Goal: Browse casually: Explore the website without a specific task or goal

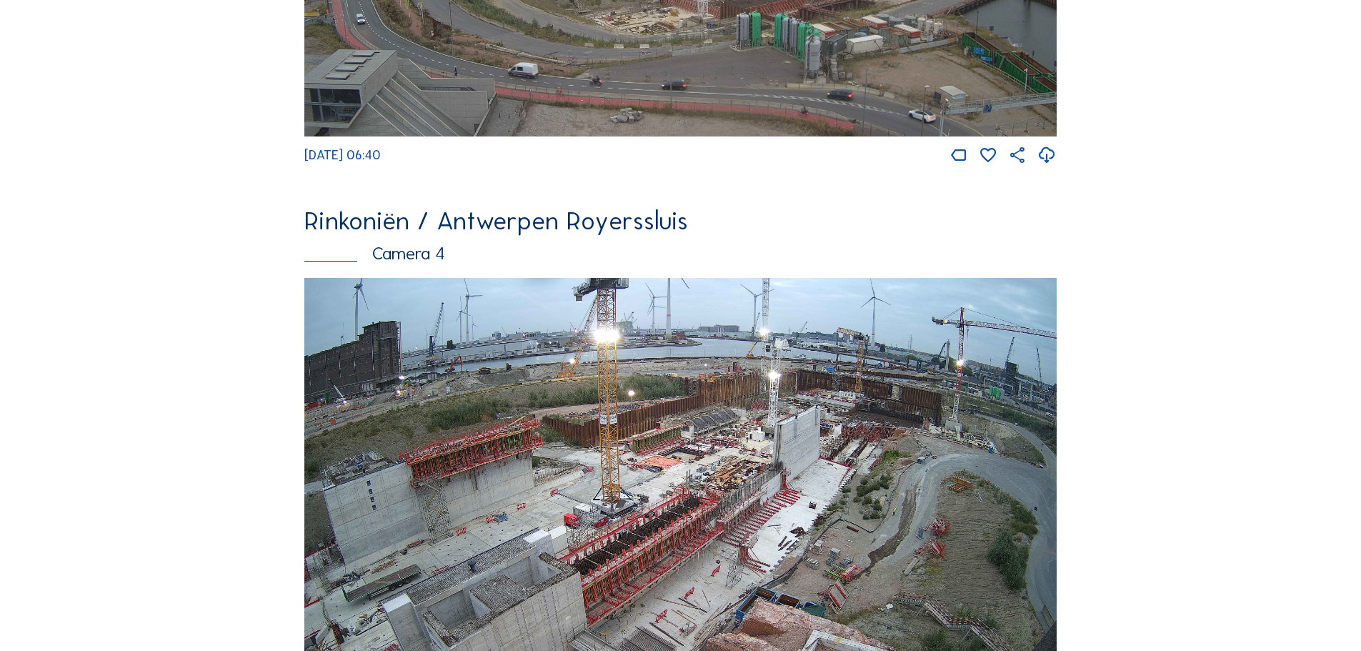
scroll to position [1857, 0]
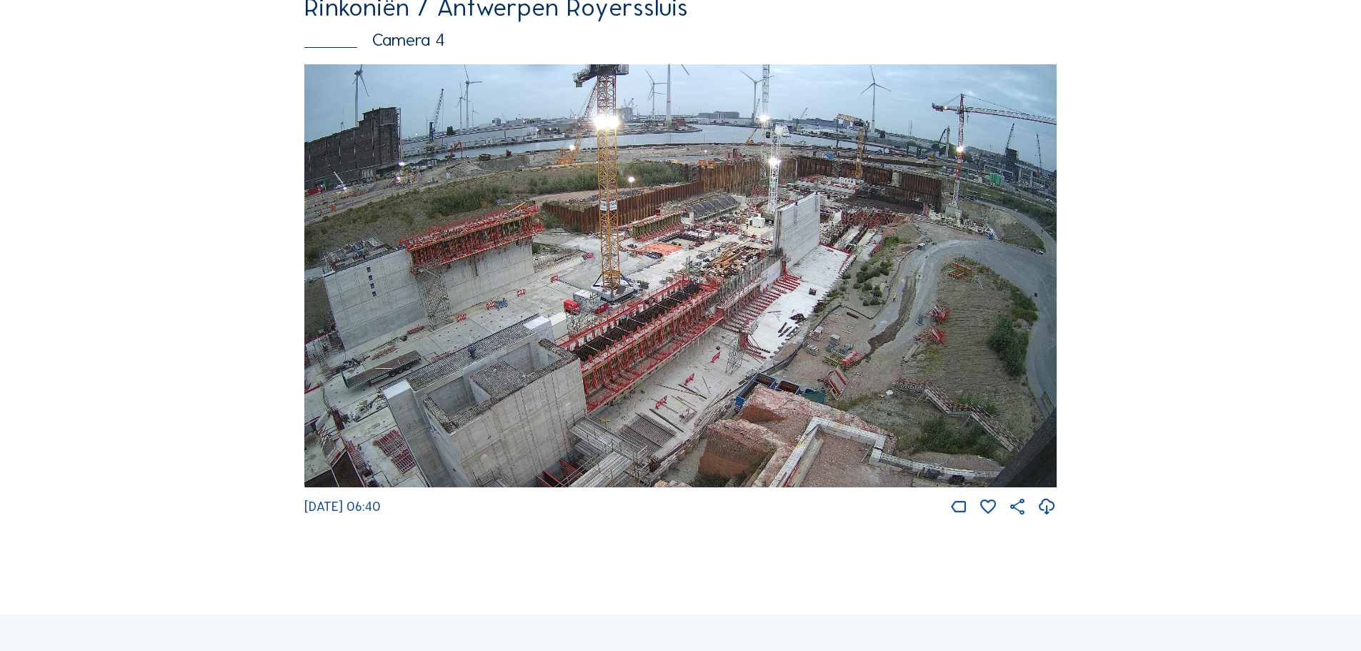
click at [641, 229] on img at bounding box center [680, 276] width 752 height 424
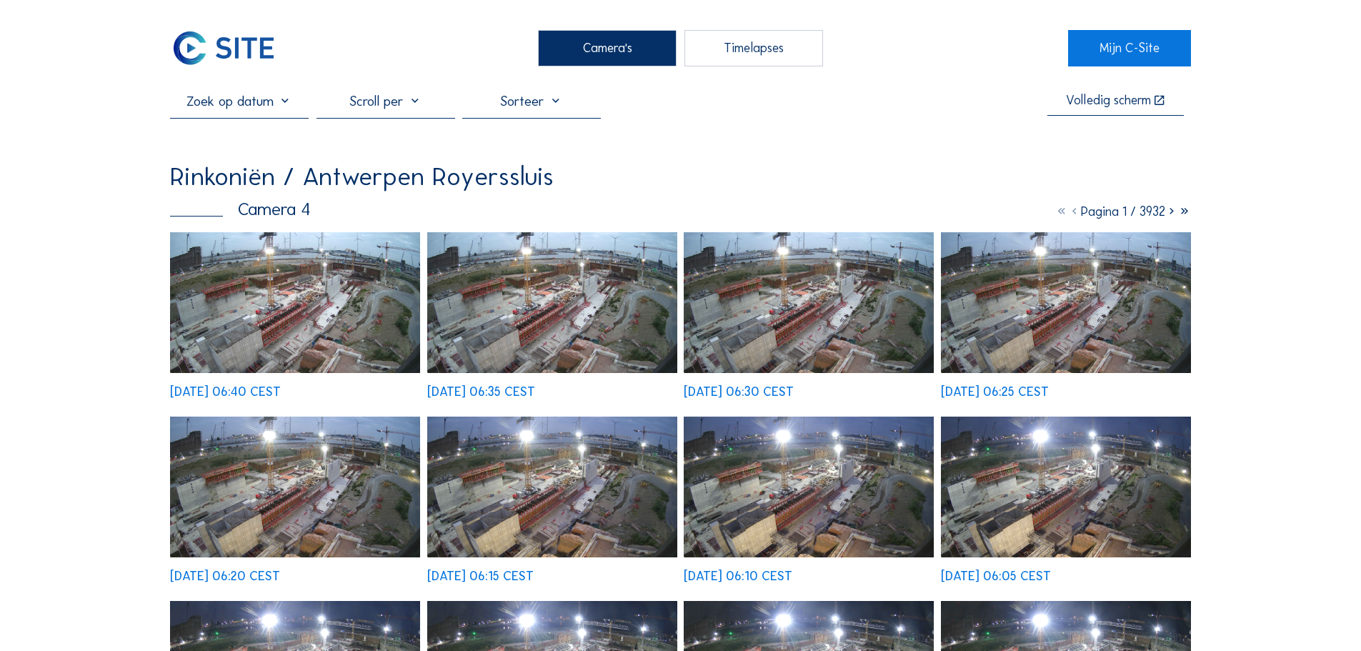
click at [334, 289] on img at bounding box center [295, 302] width 250 height 141
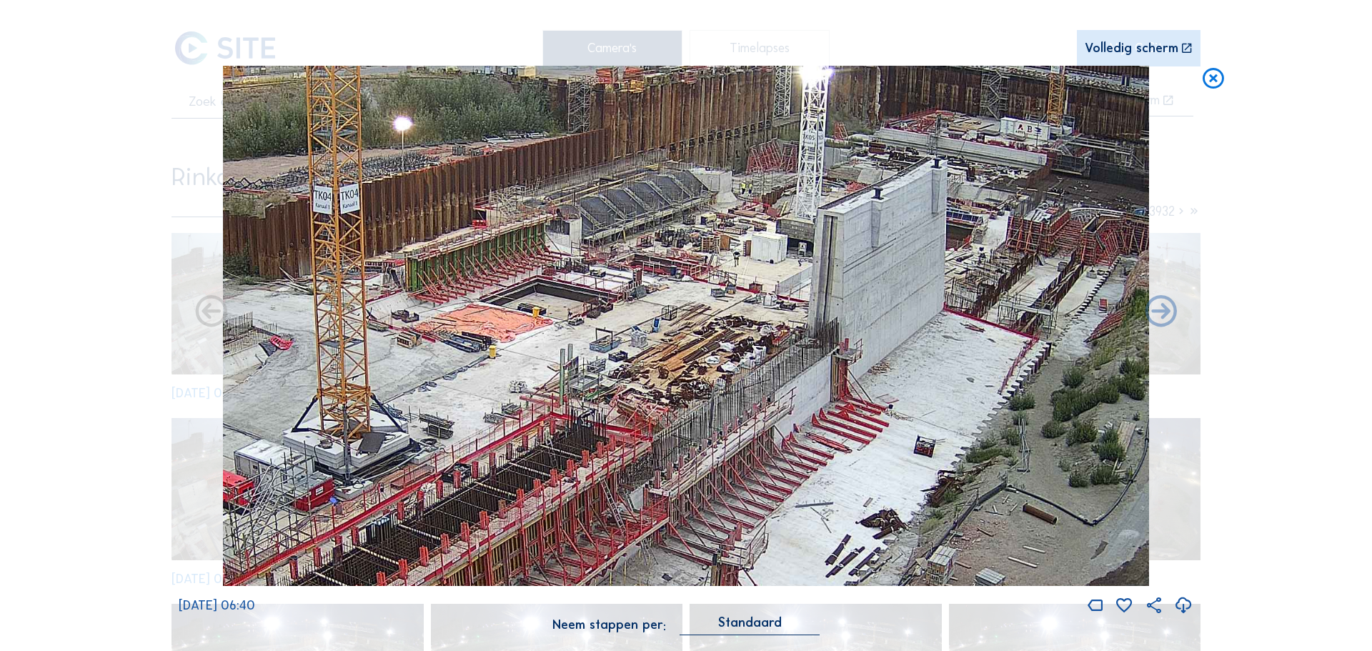
drag, startPoint x: 709, startPoint y: 196, endPoint x: 507, endPoint y: 307, distance: 230.5
click at [507, 310] on img at bounding box center [686, 326] width 926 height 521
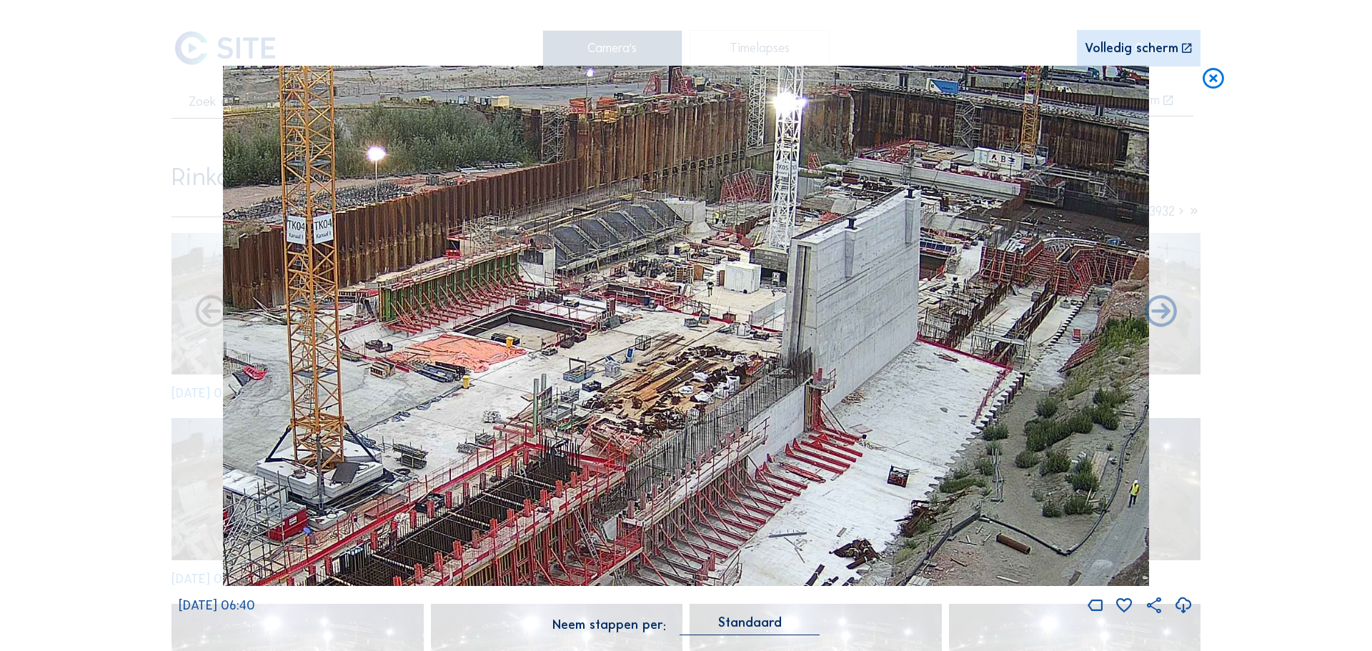
drag, startPoint x: 629, startPoint y: 240, endPoint x: 881, endPoint y: 227, distance: 252.5
click at [609, 264] on img at bounding box center [686, 326] width 926 height 521
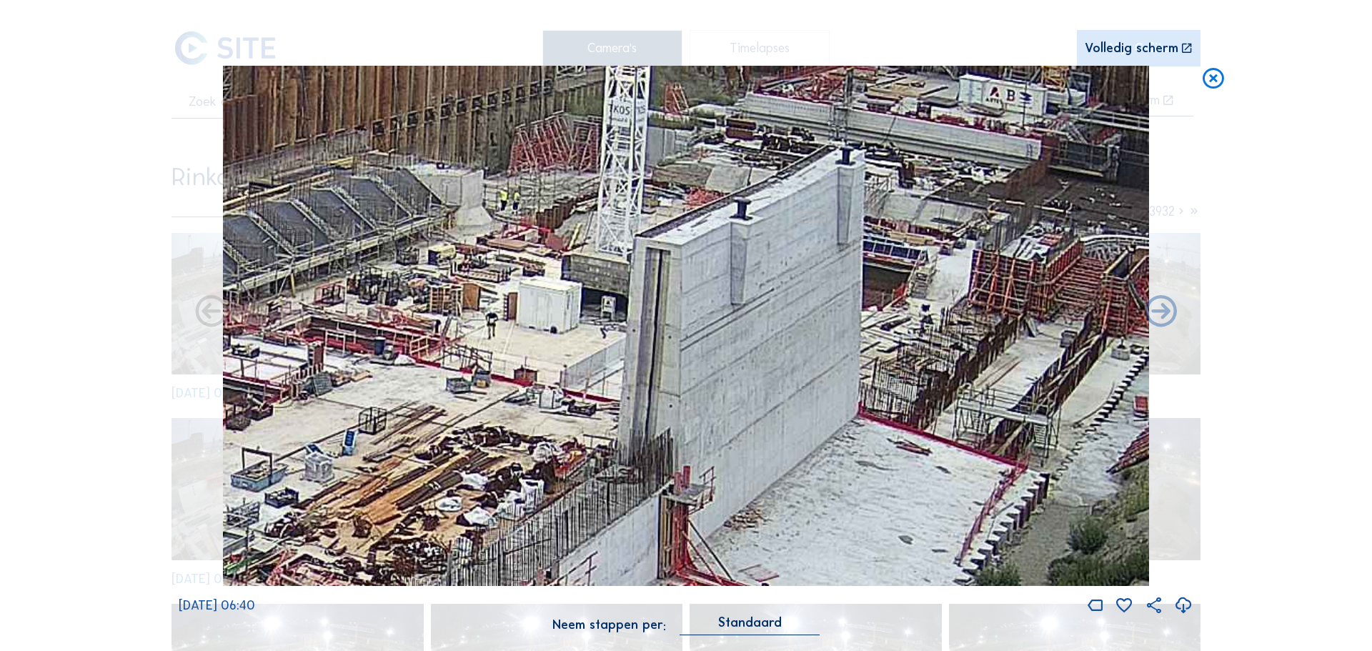
drag, startPoint x: 747, startPoint y: 305, endPoint x: 726, endPoint y: 288, distance: 26.9
click at [727, 289] on img at bounding box center [686, 326] width 926 height 521
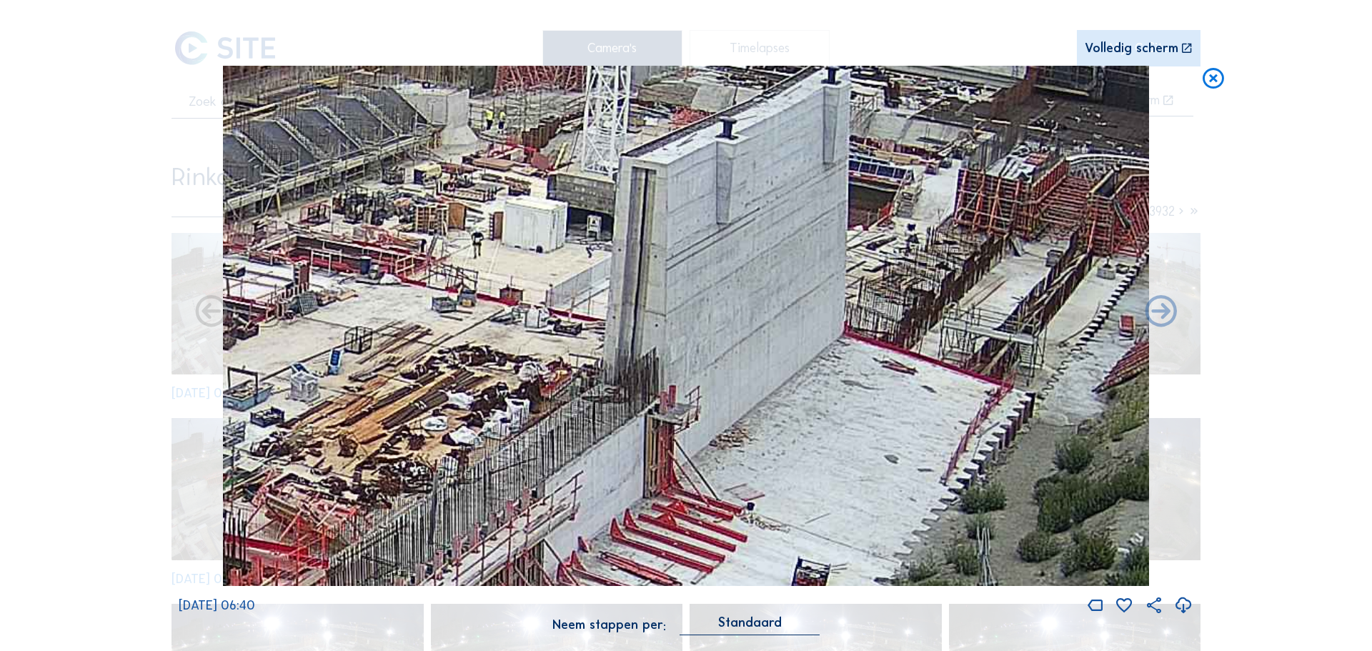
drag, startPoint x: 707, startPoint y: 220, endPoint x: 699, endPoint y: 184, distance: 36.6
click at [699, 184] on img at bounding box center [686, 326] width 926 height 521
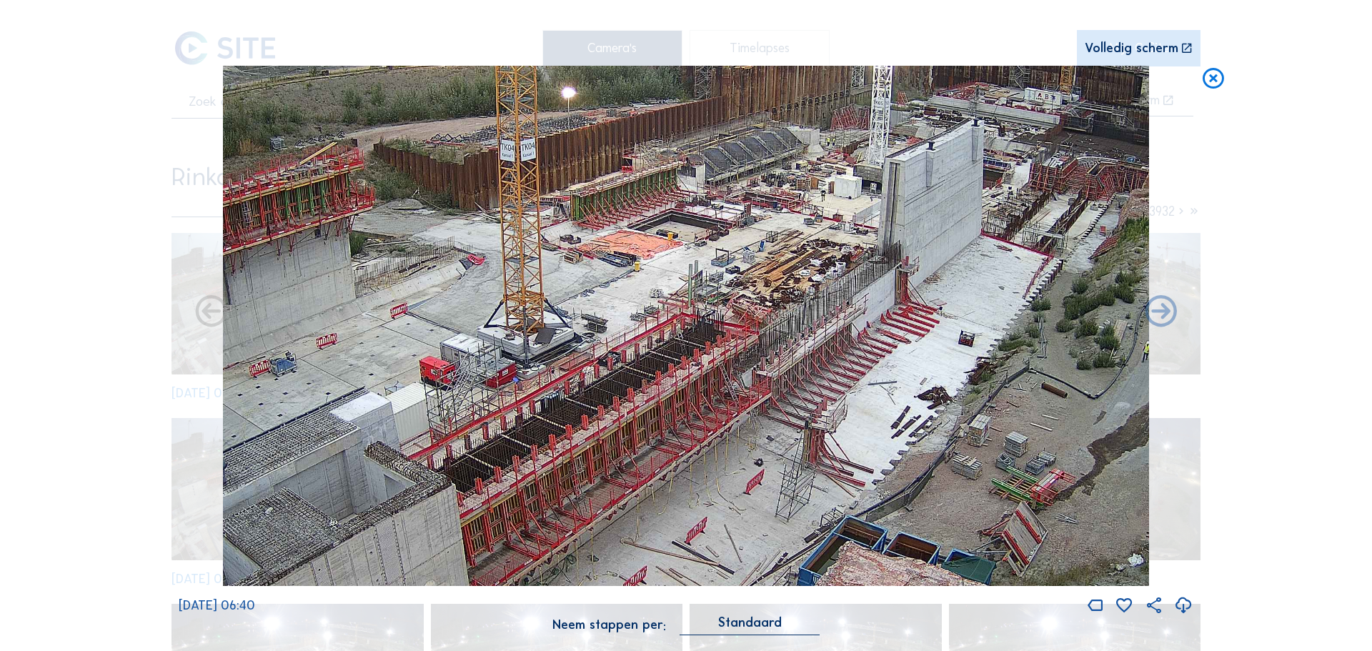
drag, startPoint x: 494, startPoint y: 374, endPoint x: 722, endPoint y: 314, distance: 235.0
click at [722, 314] on img at bounding box center [686, 326] width 926 height 521
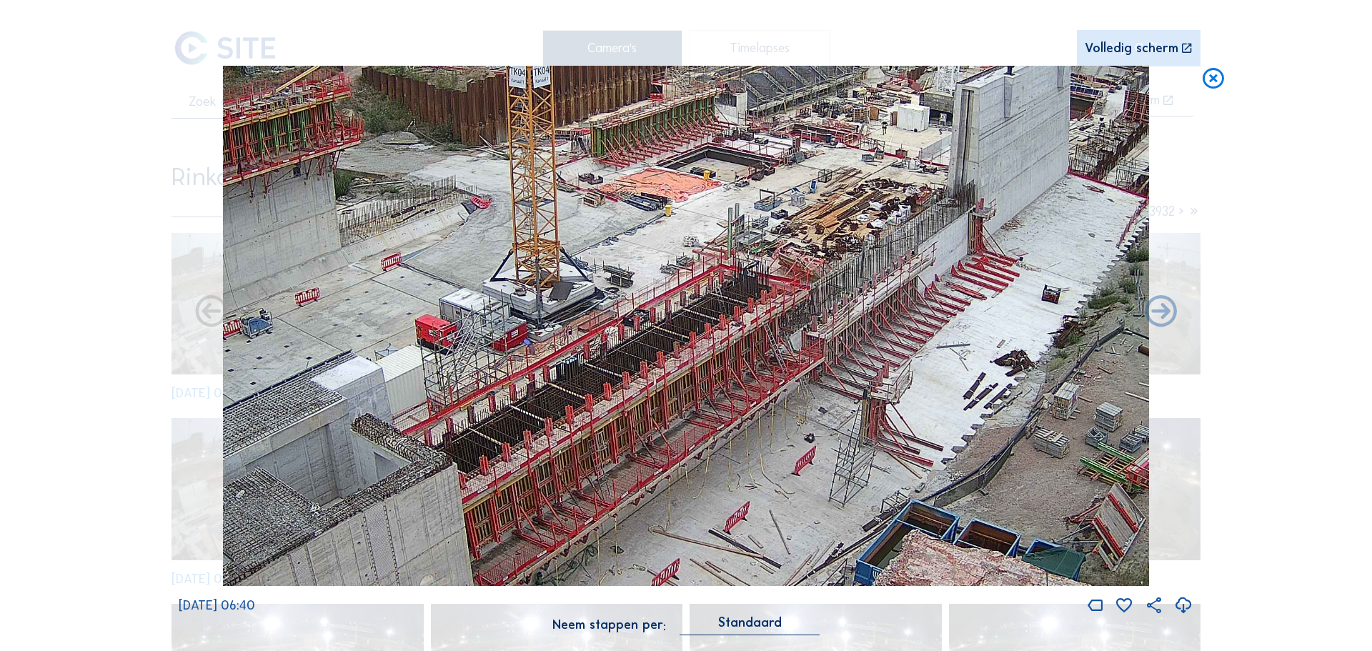
drag, startPoint x: 934, startPoint y: 264, endPoint x: 890, endPoint y: 266, distance: 43.7
click at [890, 266] on img at bounding box center [686, 326] width 926 height 521
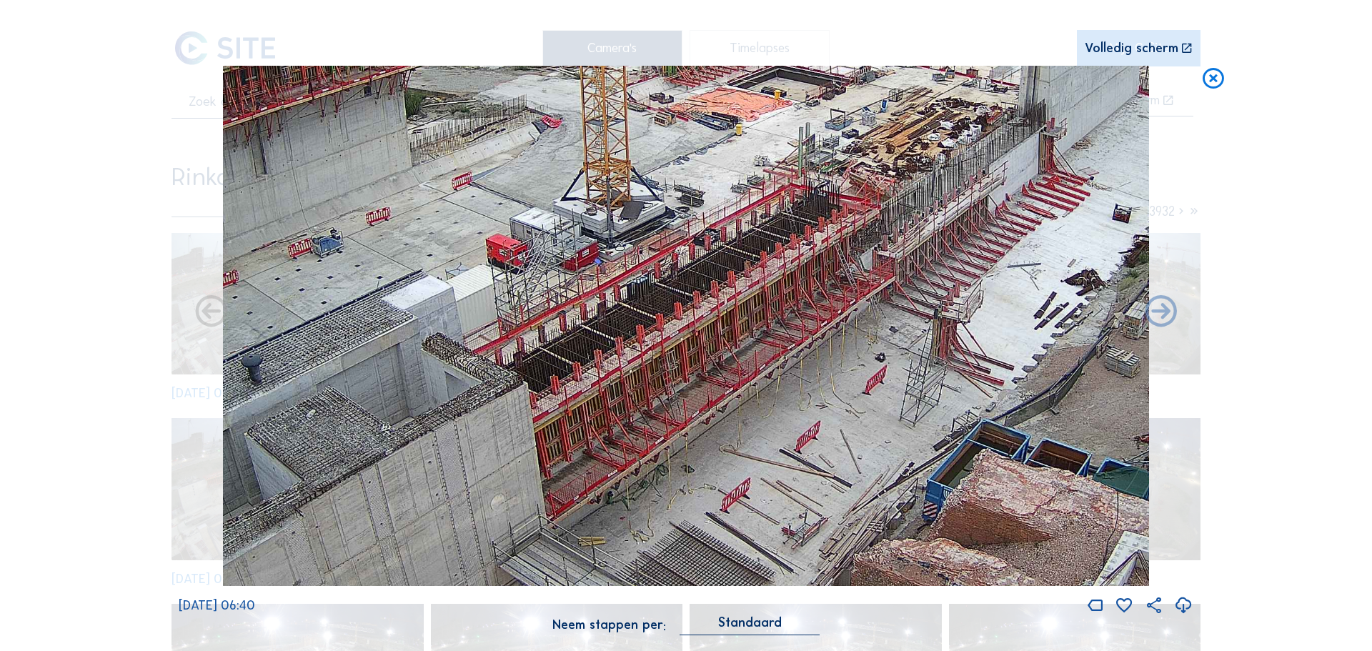
drag, startPoint x: 857, startPoint y: 279, endPoint x: 932, endPoint y: 191, distance: 114.5
click at [932, 191] on img at bounding box center [686, 326] width 926 height 521
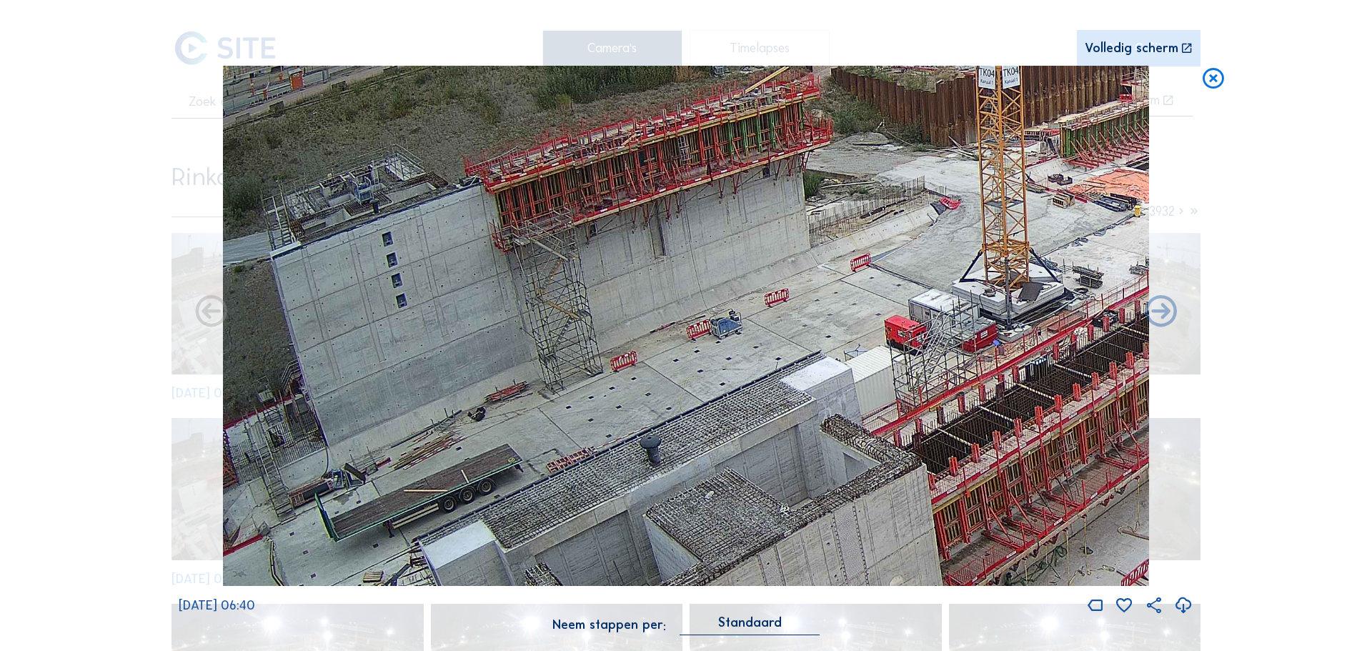
drag, startPoint x: 485, startPoint y: 263, endPoint x: 943, endPoint y: 344, distance: 465.1
click at [943, 344] on img at bounding box center [686, 326] width 926 height 521
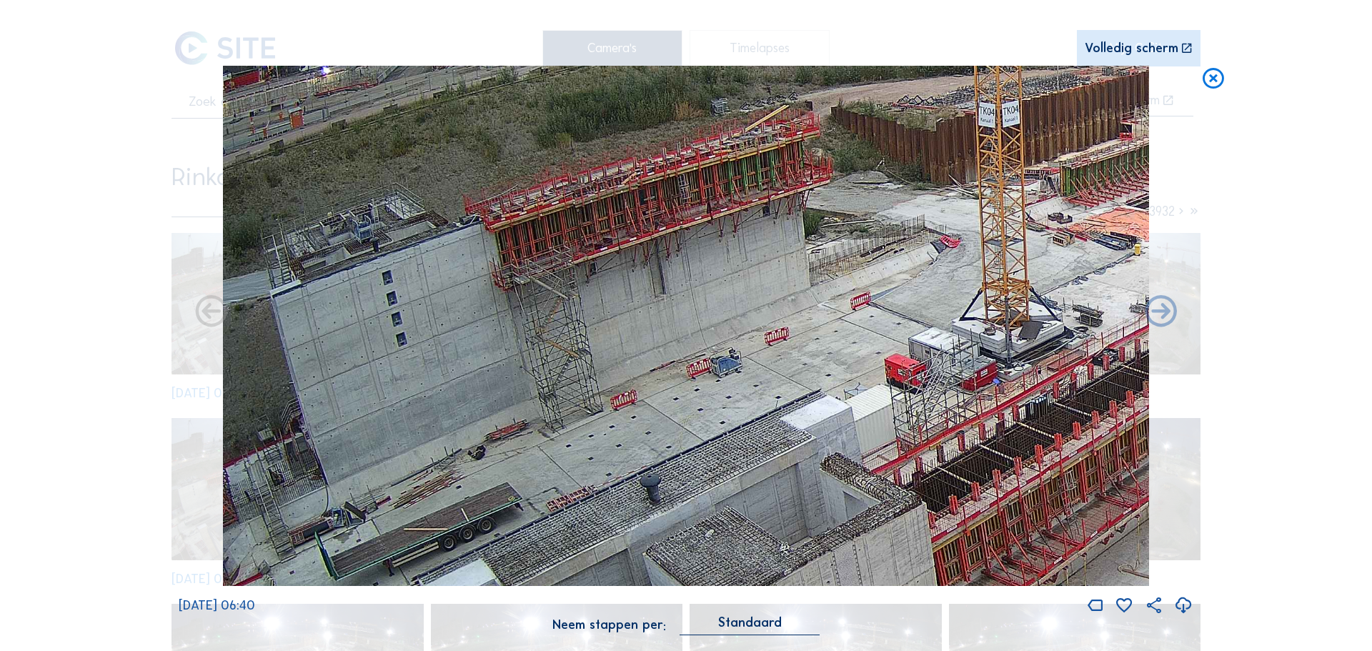
drag, startPoint x: 811, startPoint y: 298, endPoint x: 822, endPoint y: 304, distance: 12.1
click at [822, 304] on img at bounding box center [686, 326] width 926 height 521
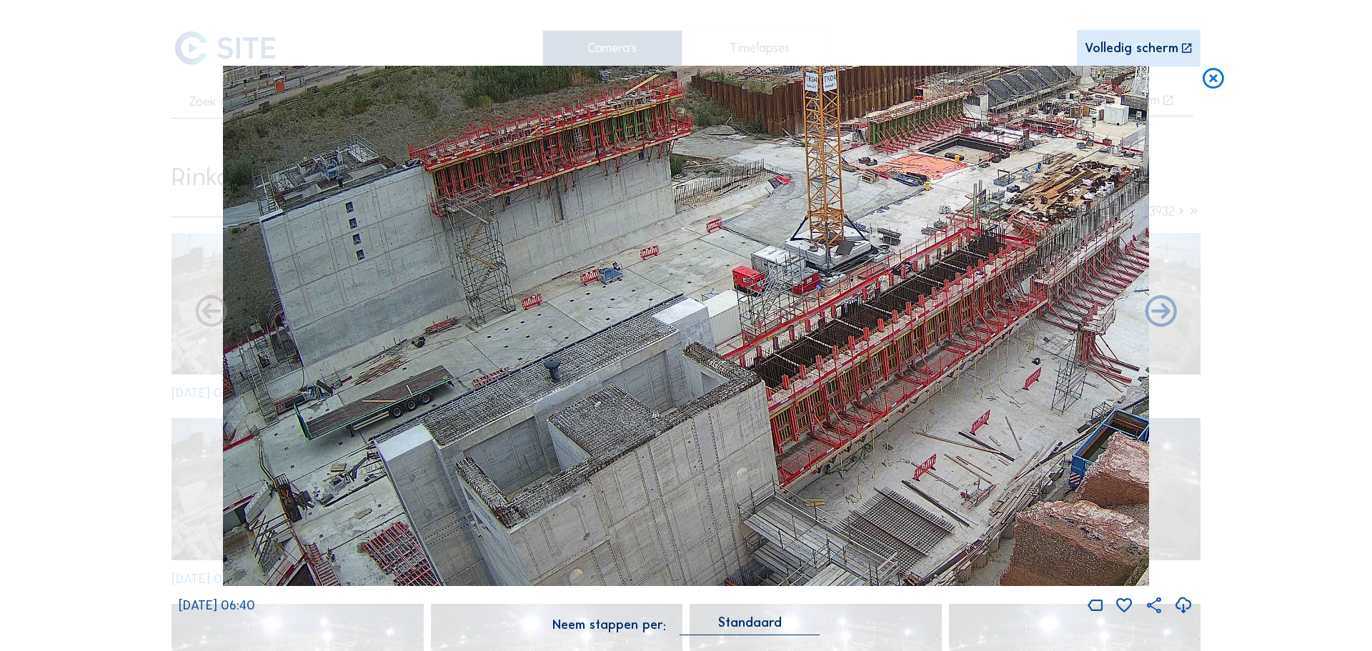
drag, startPoint x: 520, startPoint y: 291, endPoint x: 708, endPoint y: 233, distance: 196.8
click at [708, 233] on img at bounding box center [686, 326] width 926 height 521
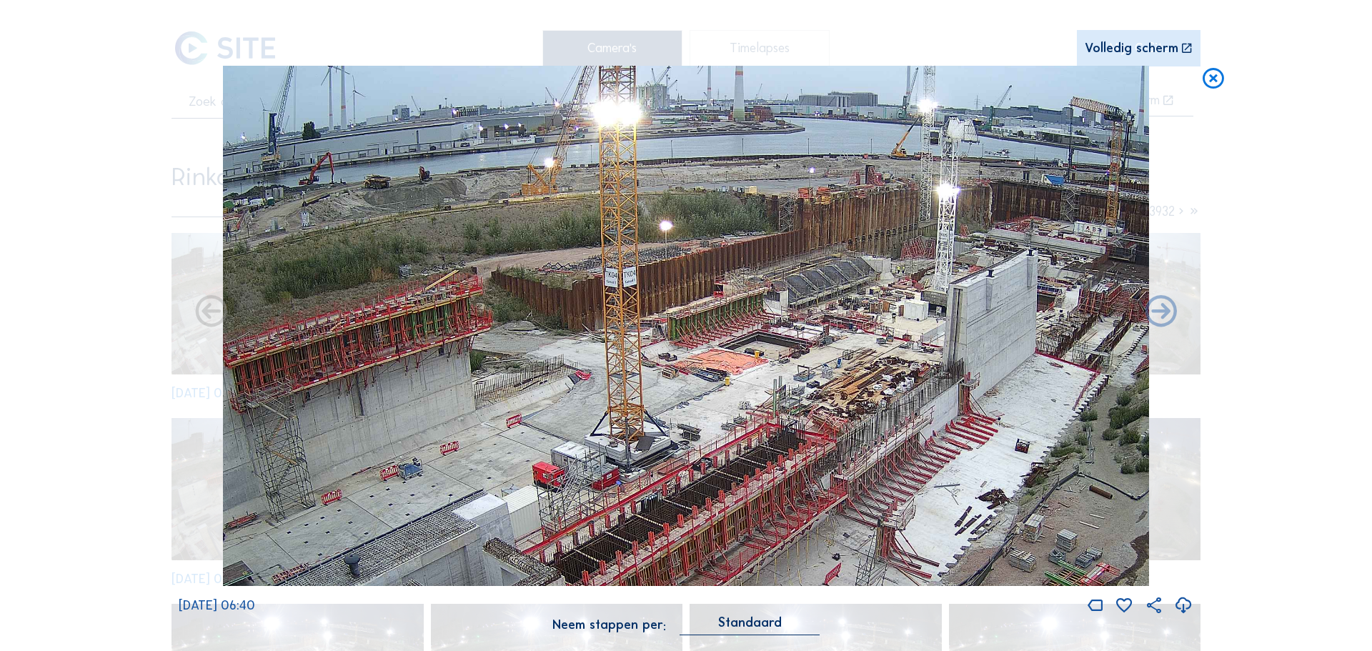
drag, startPoint x: 831, startPoint y: 249, endPoint x: 623, endPoint y: 442, distance: 284.1
click at [624, 444] on img at bounding box center [686, 326] width 926 height 521
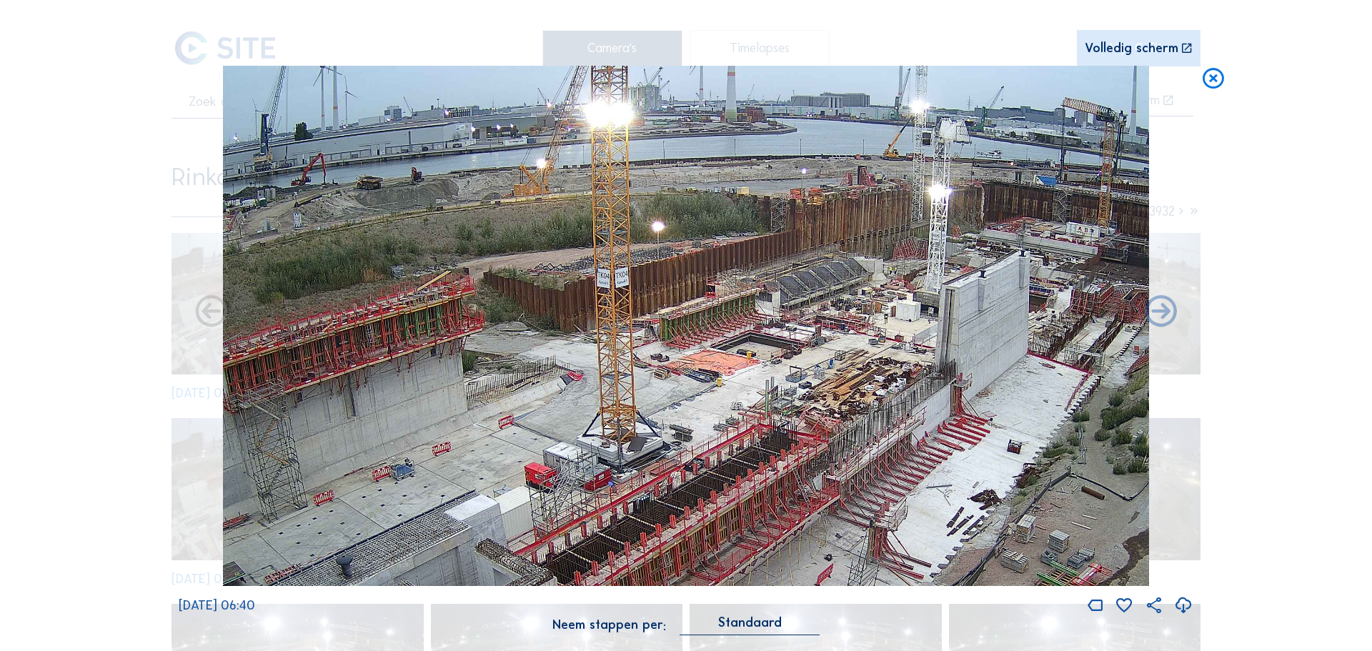
click at [482, 369] on img at bounding box center [686, 326] width 926 height 521
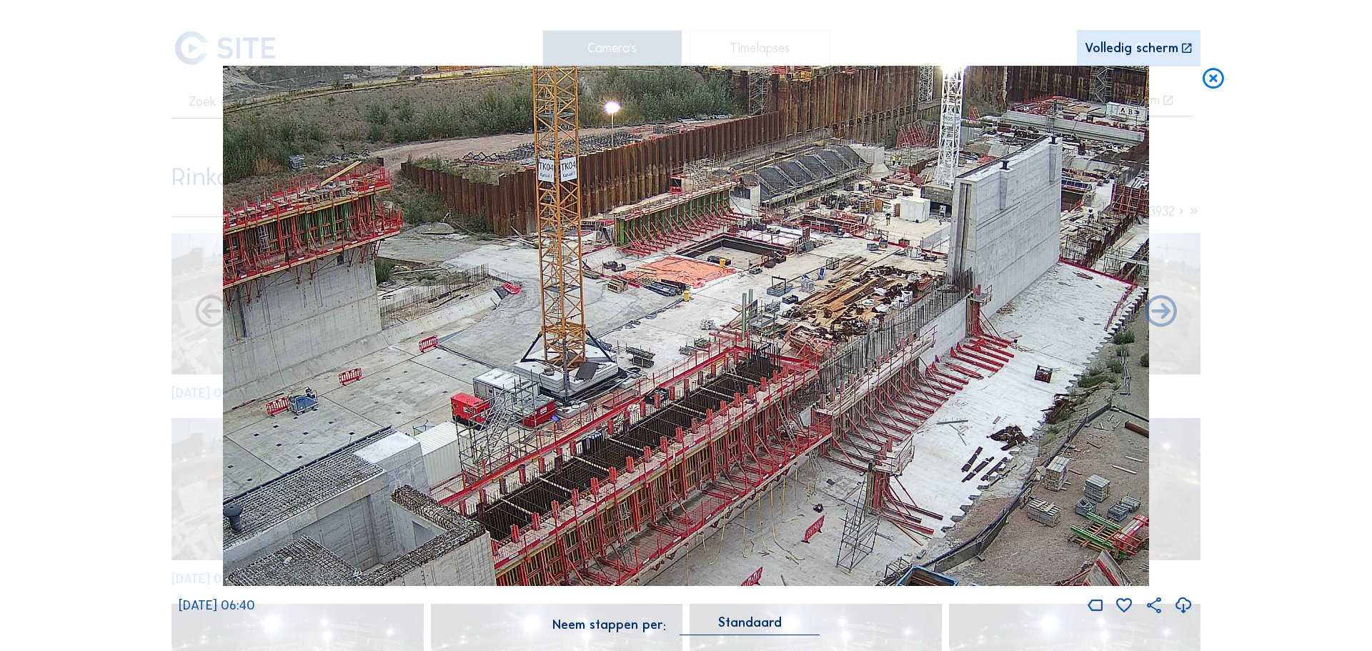
drag, startPoint x: 681, startPoint y: 349, endPoint x: 599, endPoint y: 256, distance: 123.5
click at [599, 256] on img at bounding box center [686, 326] width 926 height 521
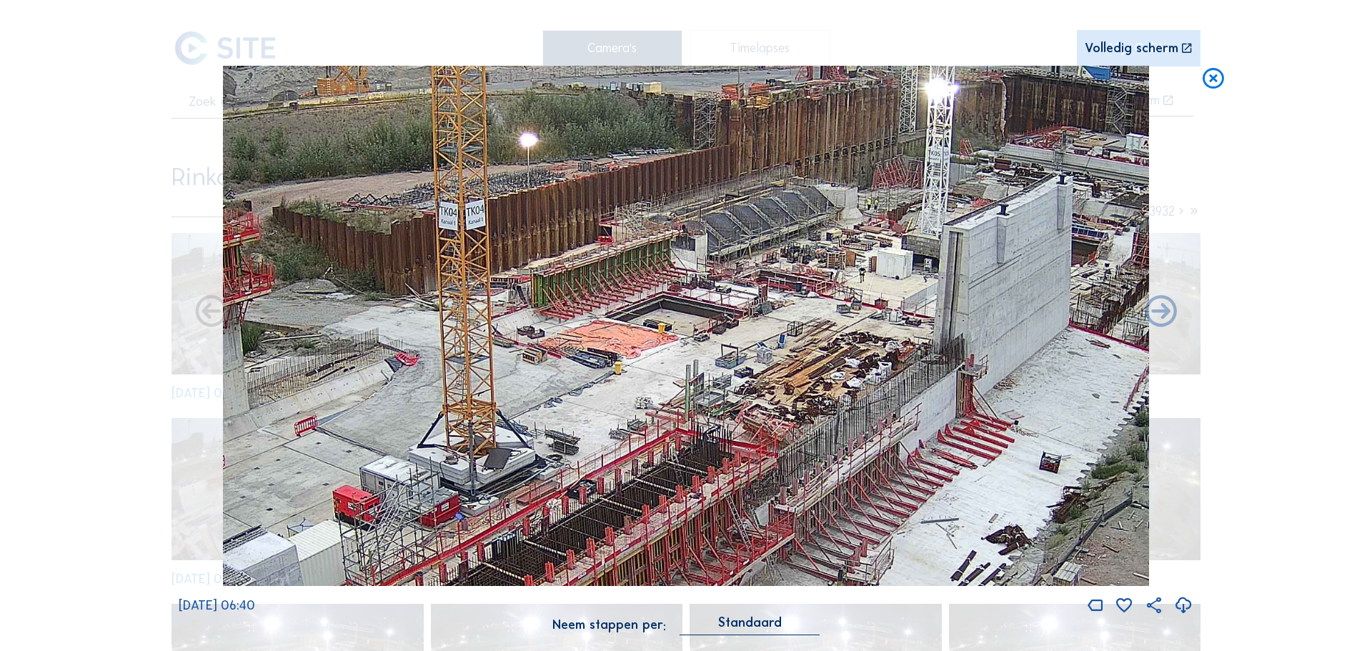
drag, startPoint x: 707, startPoint y: 297, endPoint x: 677, endPoint y: 328, distance: 43.4
click at [677, 328] on img at bounding box center [686, 326] width 926 height 521
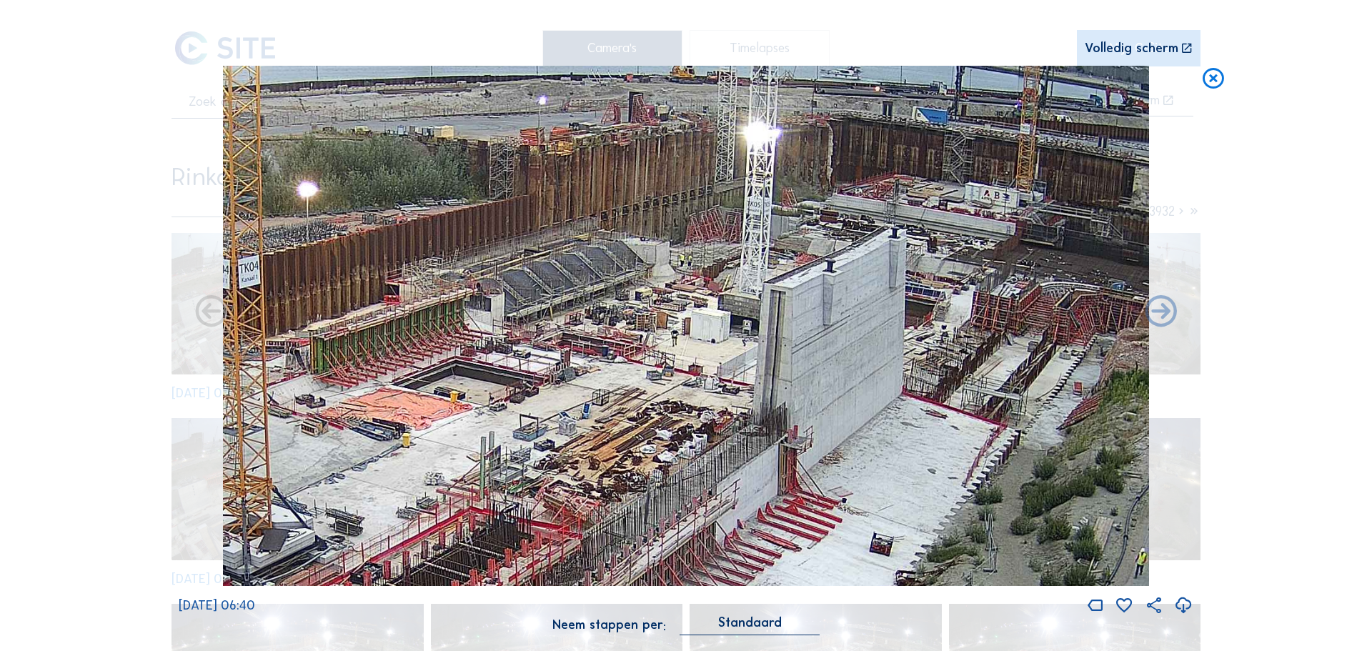
drag, startPoint x: 926, startPoint y: 261, endPoint x: 735, endPoint y: 326, distance: 201.5
click at [735, 326] on img at bounding box center [686, 326] width 926 height 521
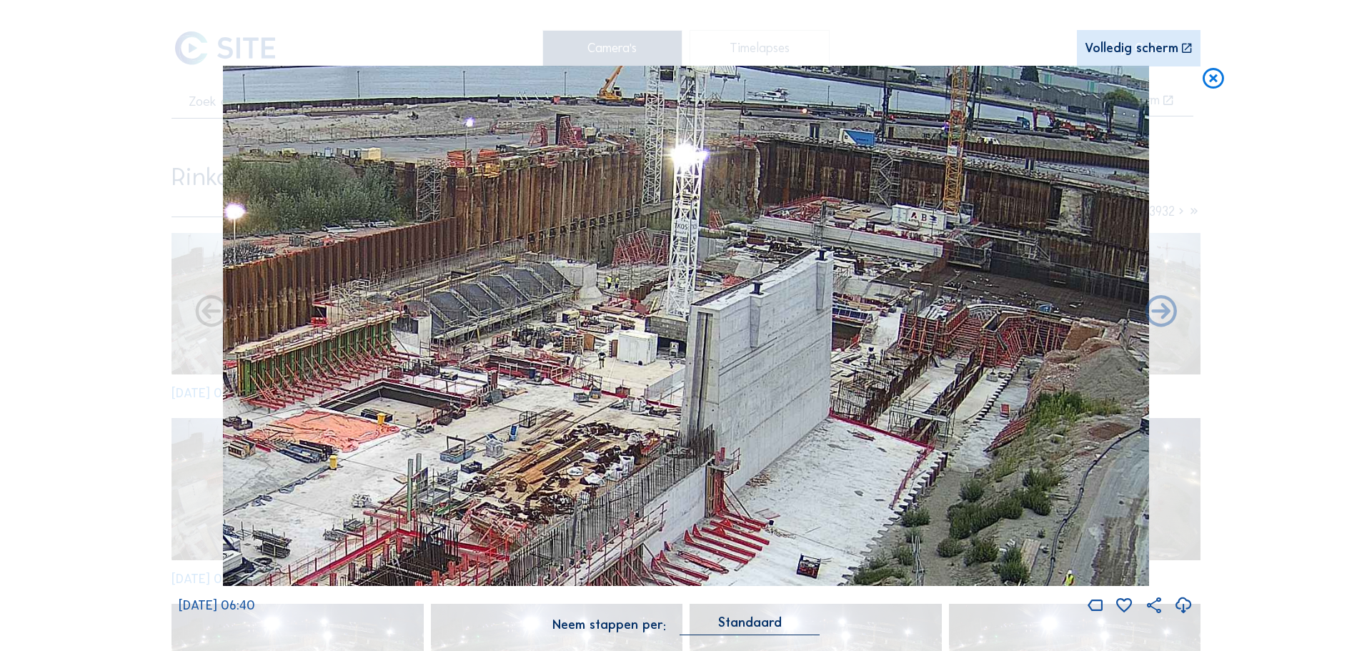
drag, startPoint x: 764, startPoint y: 314, endPoint x: 710, endPoint y: 316, distance: 53.6
click at [710, 316] on img at bounding box center [686, 326] width 926 height 521
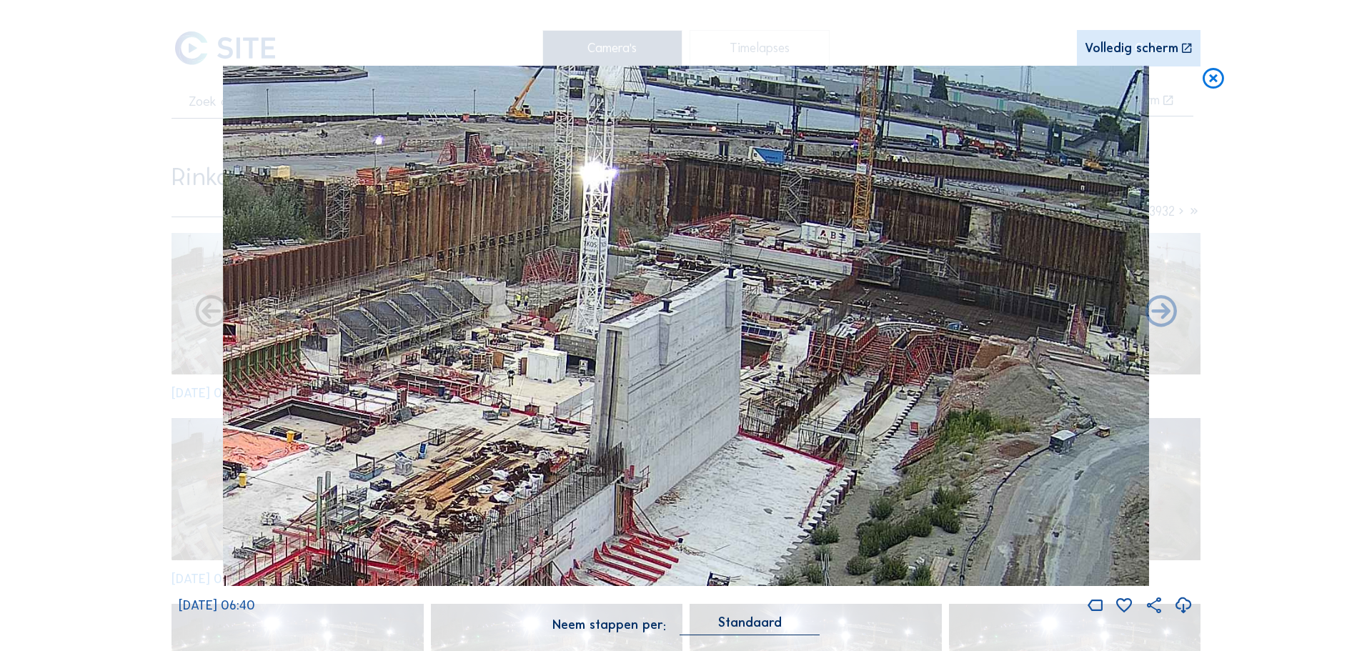
drag, startPoint x: 799, startPoint y: 294, endPoint x: 741, endPoint y: 311, distance: 60.4
click at [741, 311] on img at bounding box center [686, 326] width 926 height 521
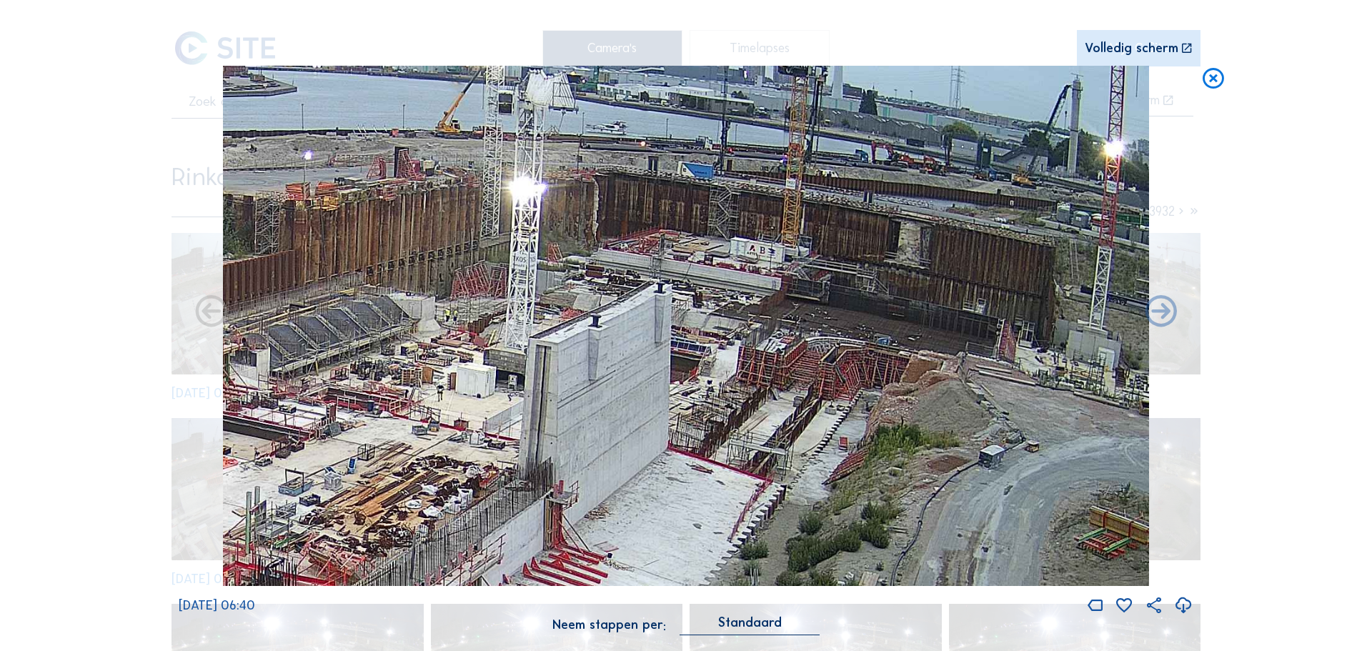
drag, startPoint x: 597, startPoint y: 296, endPoint x: 570, endPoint y: 304, distance: 28.1
click at [570, 304] on img at bounding box center [686, 326] width 926 height 521
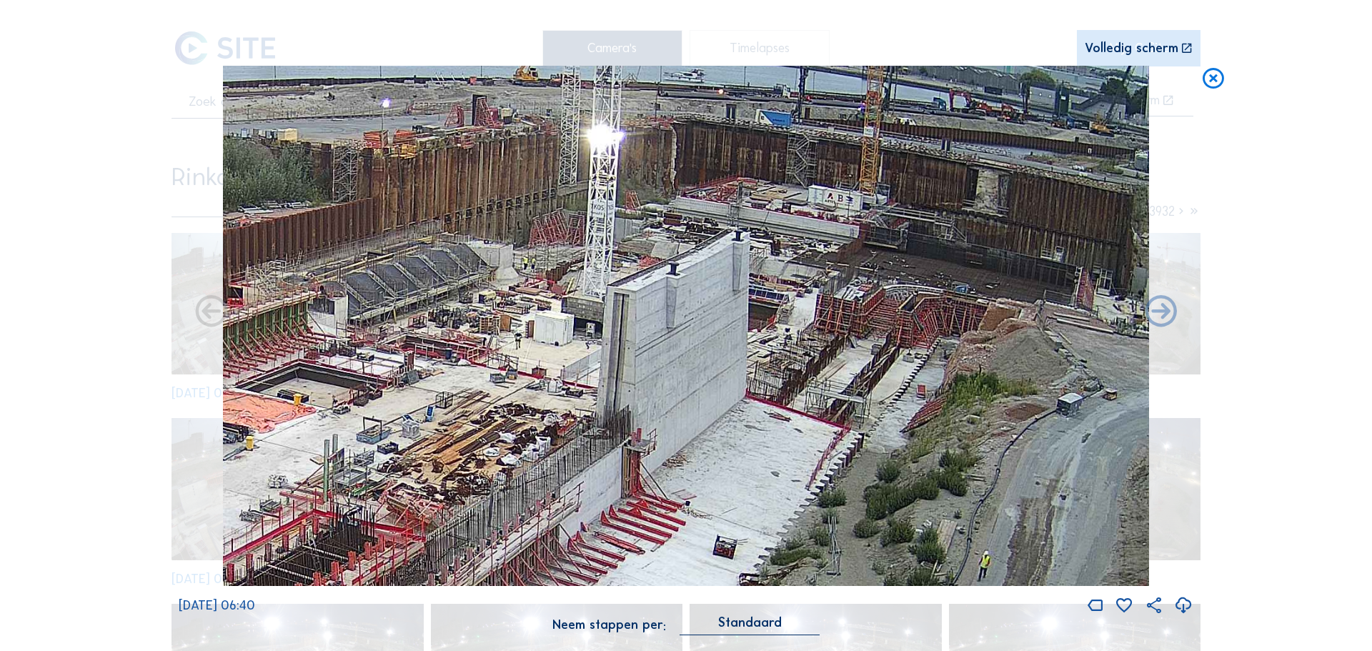
drag, startPoint x: 570, startPoint y: 304, endPoint x: 629, endPoint y: 263, distance: 71.3
click at [647, 251] on img at bounding box center [686, 326] width 926 height 521
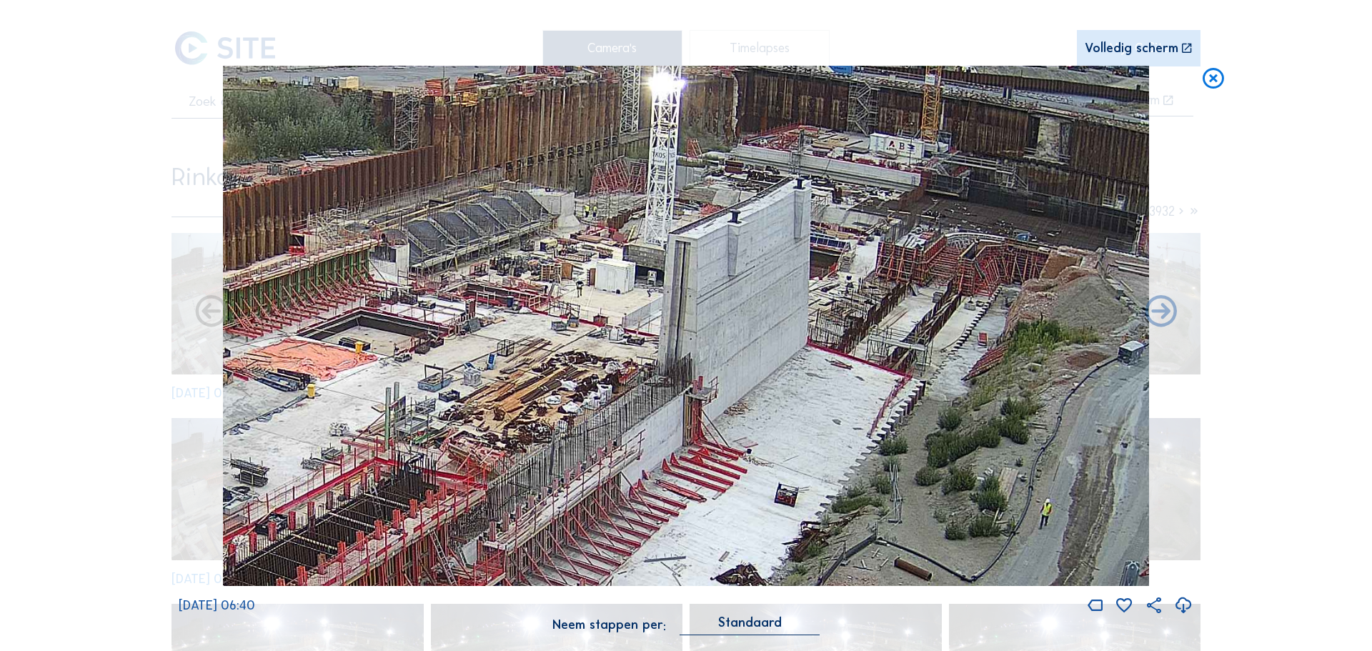
drag, startPoint x: 627, startPoint y: 254, endPoint x: 667, endPoint y: 222, distance: 51.3
click at [667, 222] on img at bounding box center [686, 326] width 926 height 521
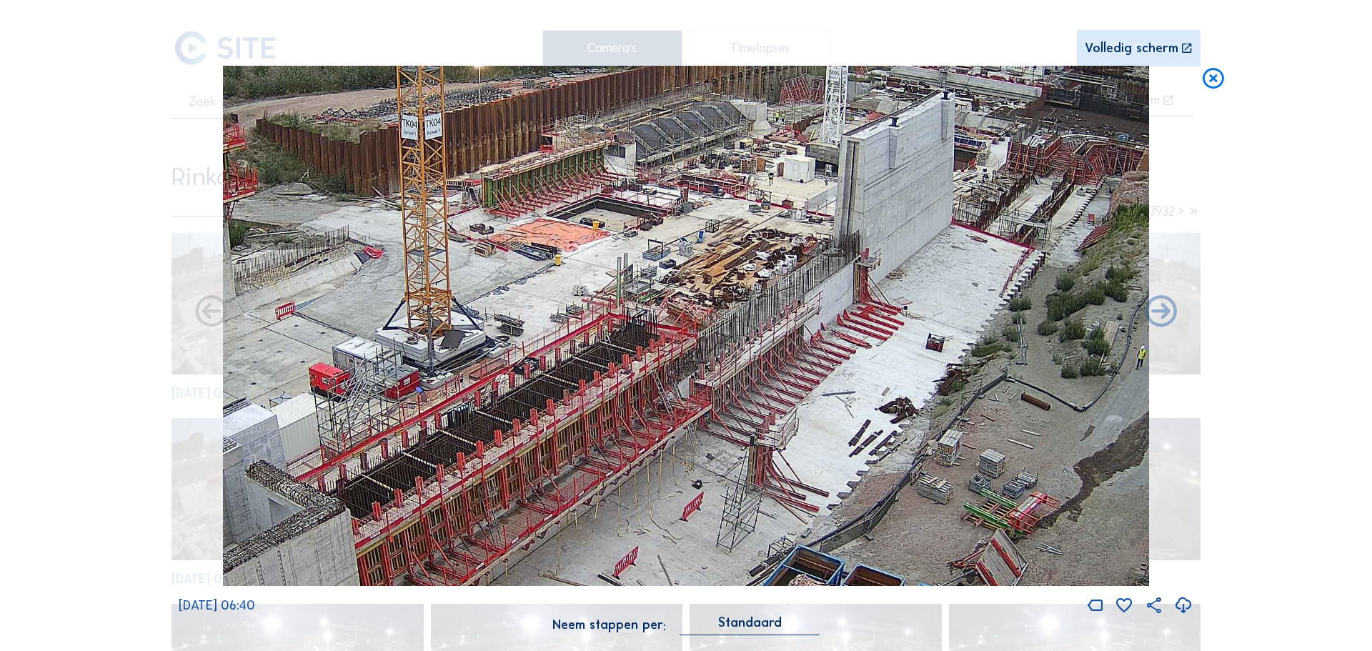
drag, startPoint x: 675, startPoint y: 317, endPoint x: 850, endPoint y: 255, distance: 185.7
click at [850, 255] on img at bounding box center [686, 326] width 926 height 521
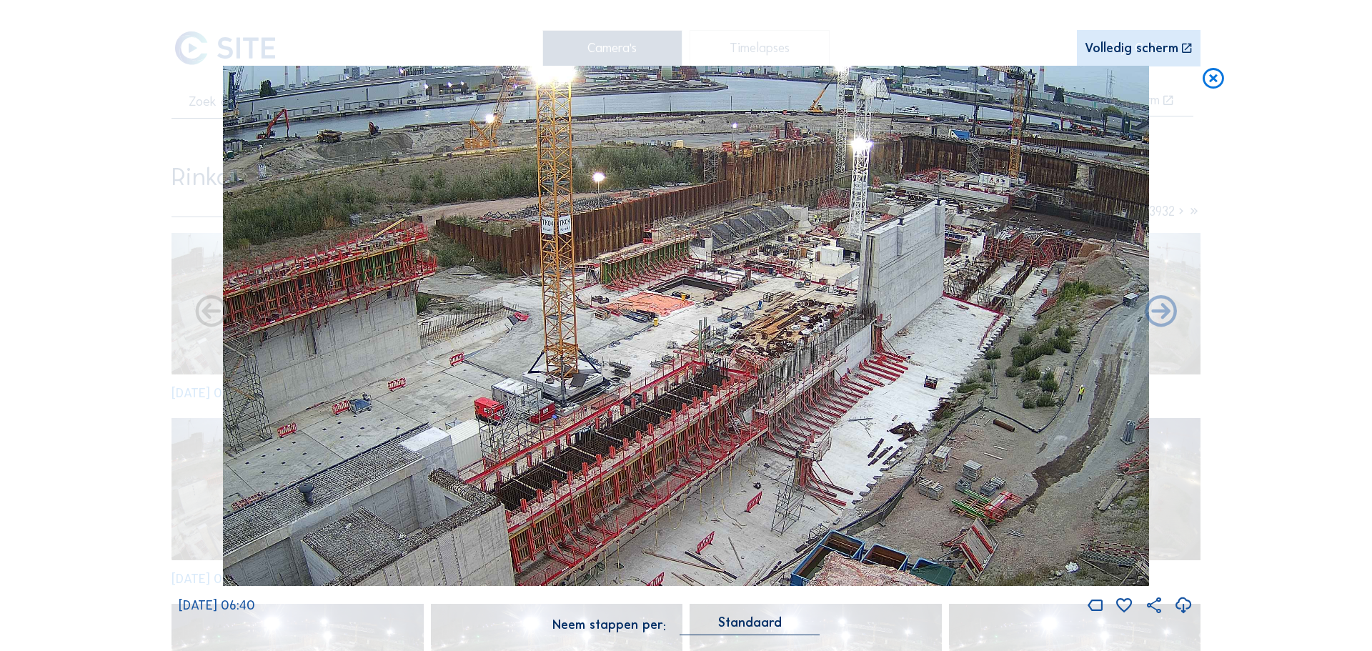
drag, startPoint x: 732, startPoint y: 268, endPoint x: 747, endPoint y: 329, distance: 62.7
click at [749, 331] on img at bounding box center [686, 326] width 926 height 521
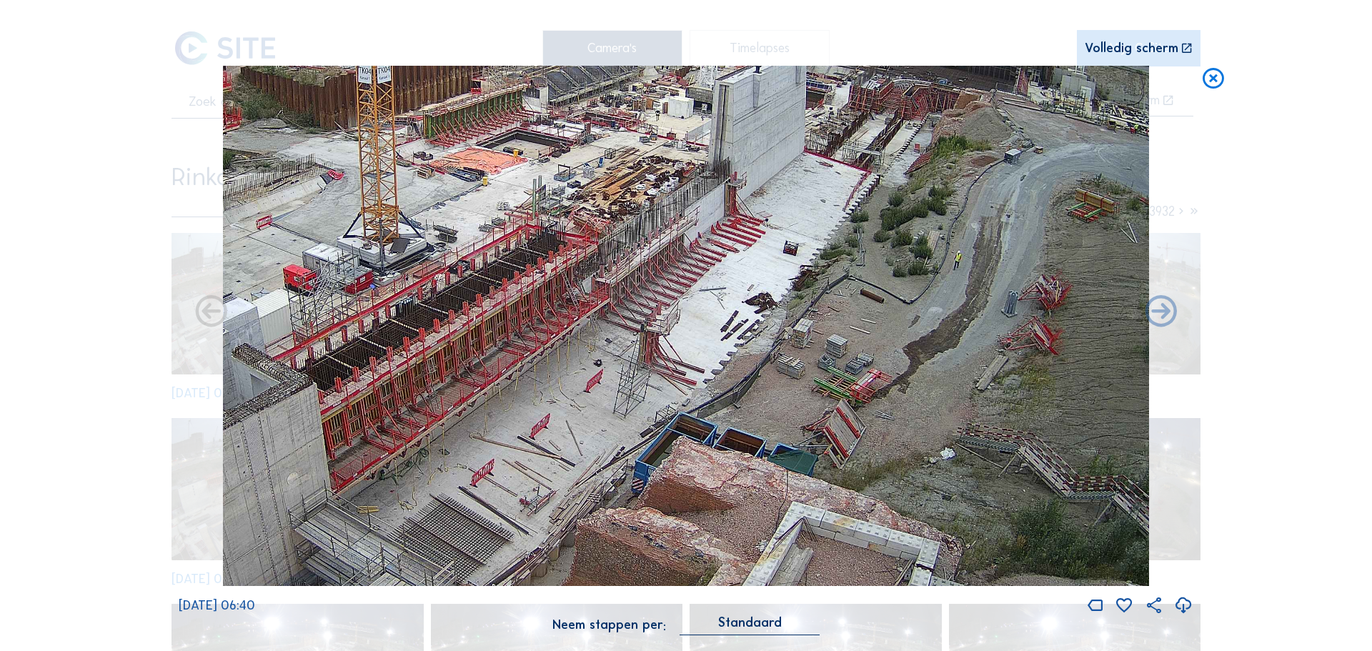
drag, startPoint x: 670, startPoint y: 341, endPoint x: 677, endPoint y: 269, distance: 71.8
click at [677, 269] on img at bounding box center [686, 326] width 926 height 521
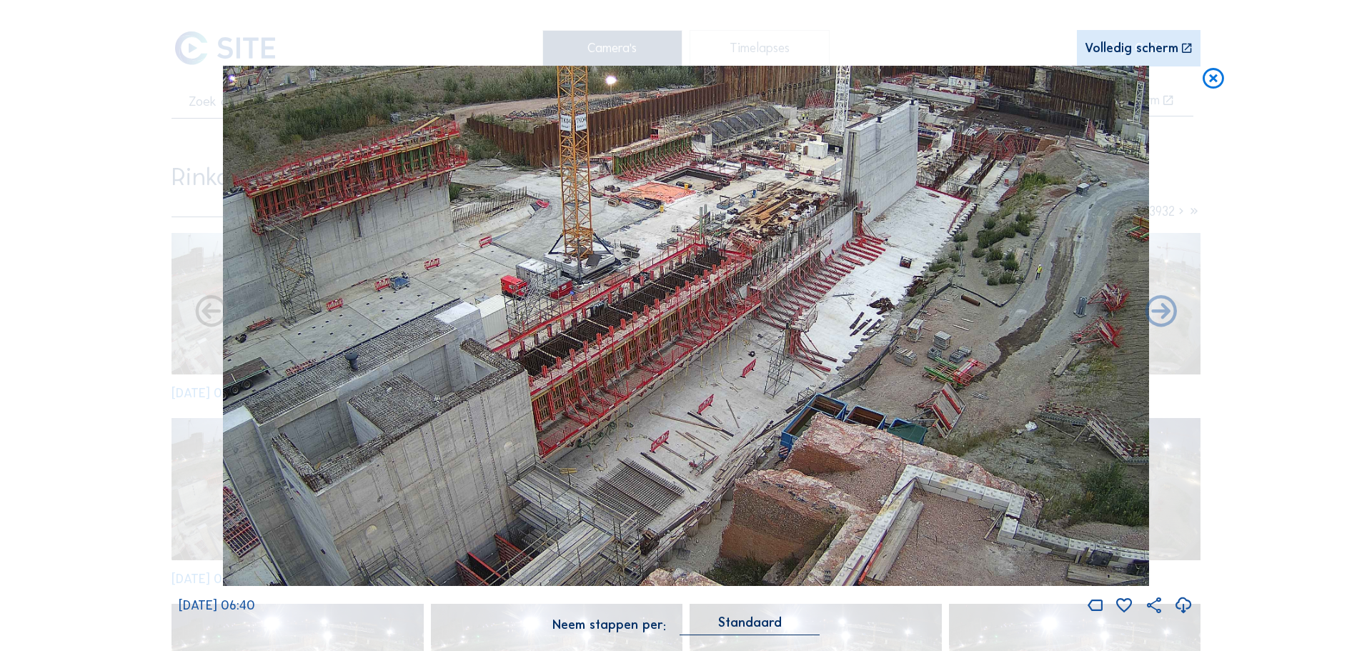
drag, startPoint x: 704, startPoint y: 264, endPoint x: 734, endPoint y: 124, distance: 143.2
click at [734, 124] on img at bounding box center [686, 326] width 926 height 521
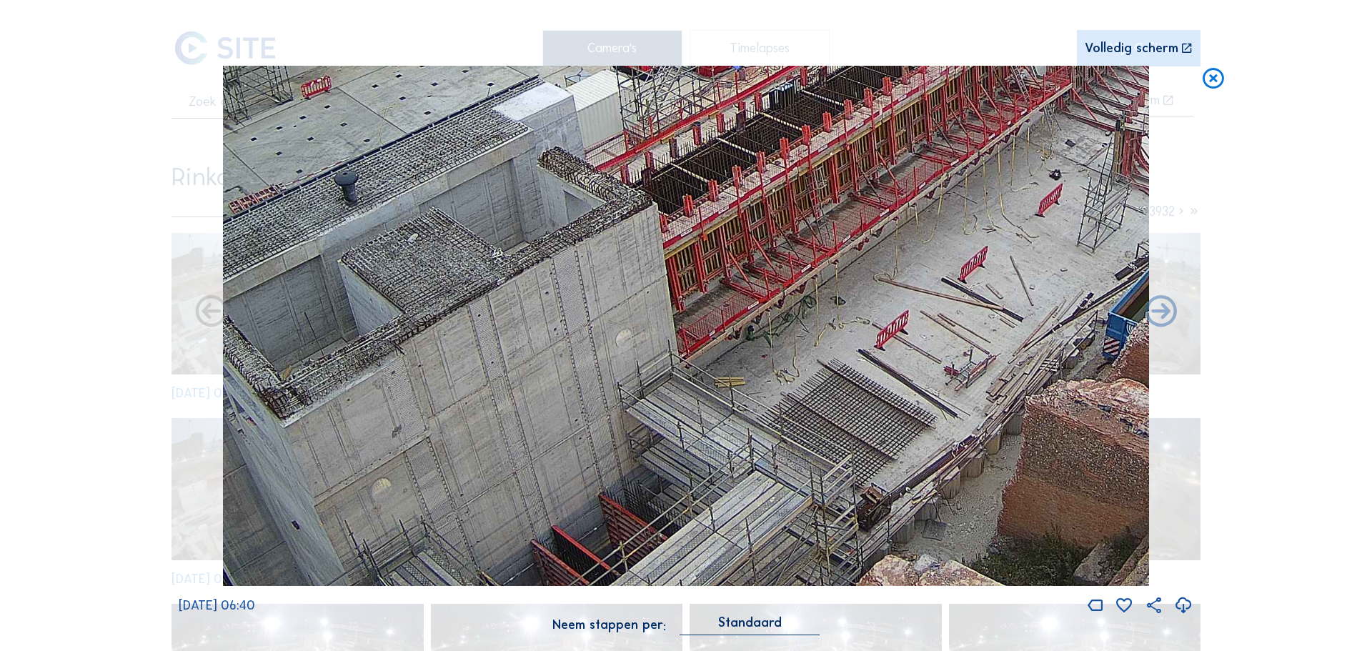
drag, startPoint x: 552, startPoint y: 411, endPoint x: 577, endPoint y: 209, distance: 203.7
click at [577, 209] on img at bounding box center [686, 326] width 926 height 521
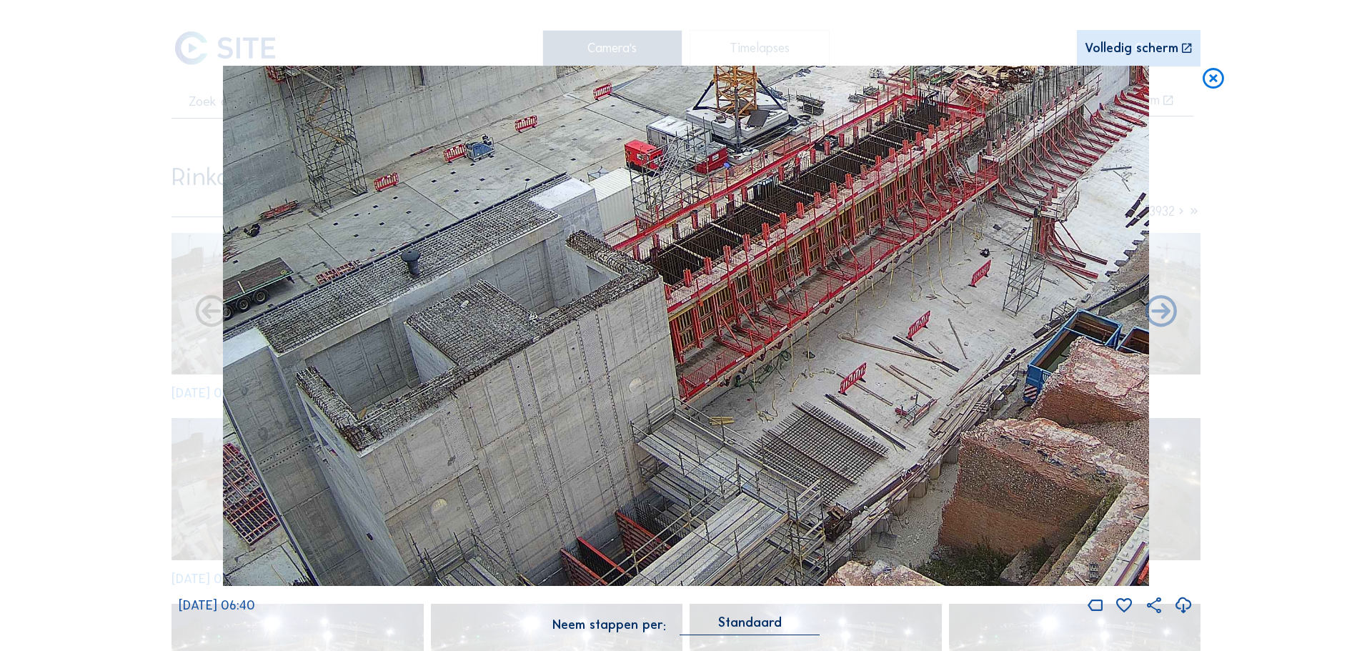
drag, startPoint x: 633, startPoint y: 271, endPoint x: 637, endPoint y: 44, distance: 227.9
click at [637, 44] on div "Scroll om door de tijd te reizen | Druk op de 'Alt'-knop + scroll om te Zoomen …" at bounding box center [686, 325] width 1014 height 650
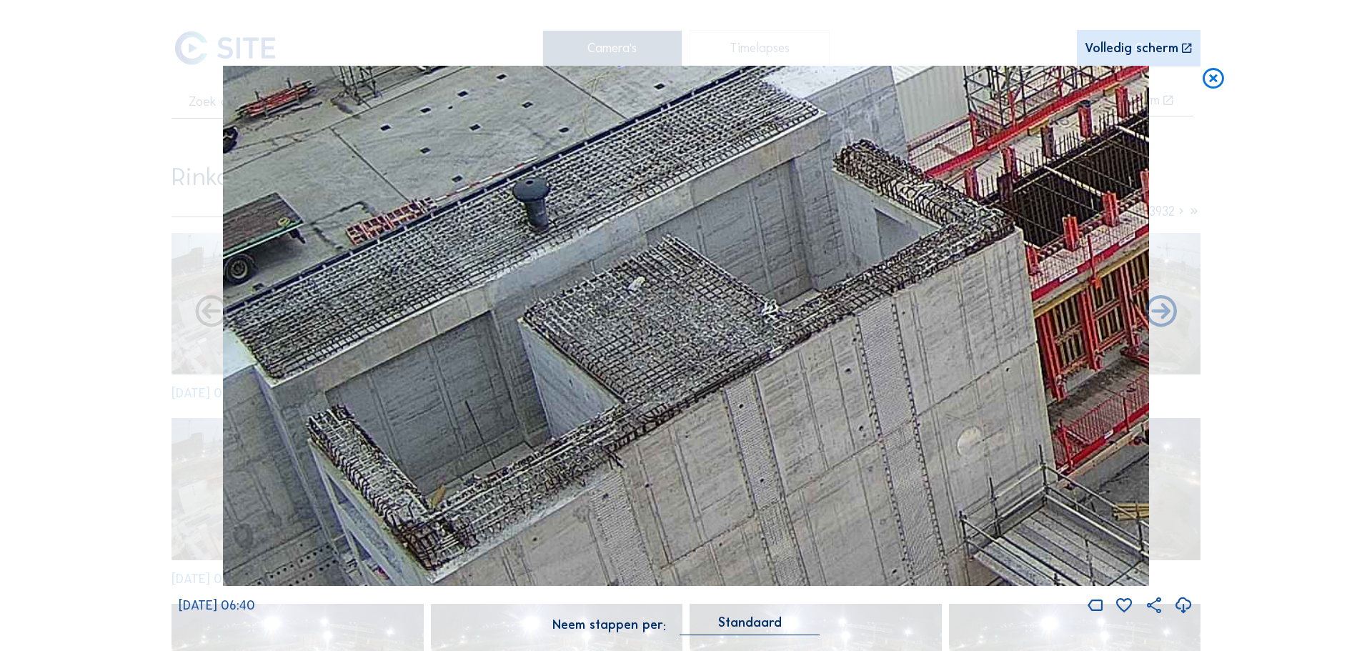
drag, startPoint x: 449, startPoint y: 276, endPoint x: 655, endPoint y: 305, distance: 208.5
click at [657, 309] on img at bounding box center [686, 326] width 926 height 521
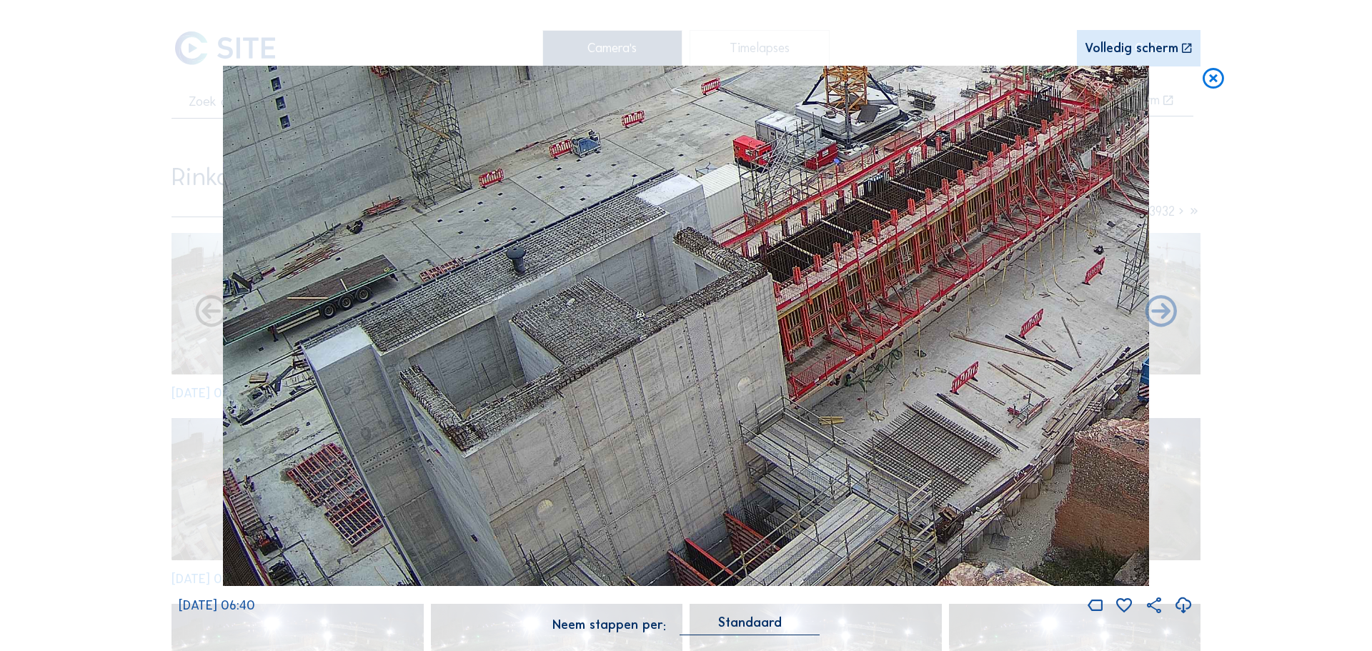
drag, startPoint x: 757, startPoint y: 175, endPoint x: 306, endPoint y: 569, distance: 598.5
click at [308, 569] on img at bounding box center [686, 326] width 926 height 521
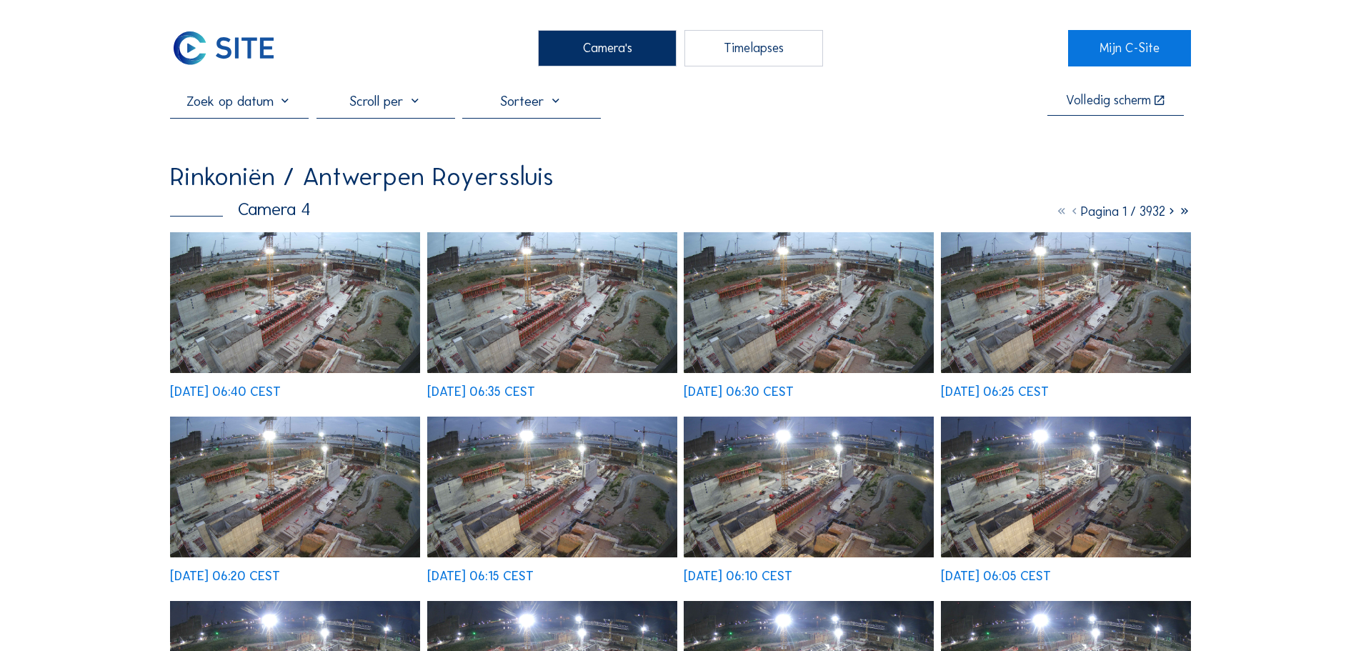
click at [609, 53] on div "Camera's" at bounding box center [607, 48] width 139 height 36
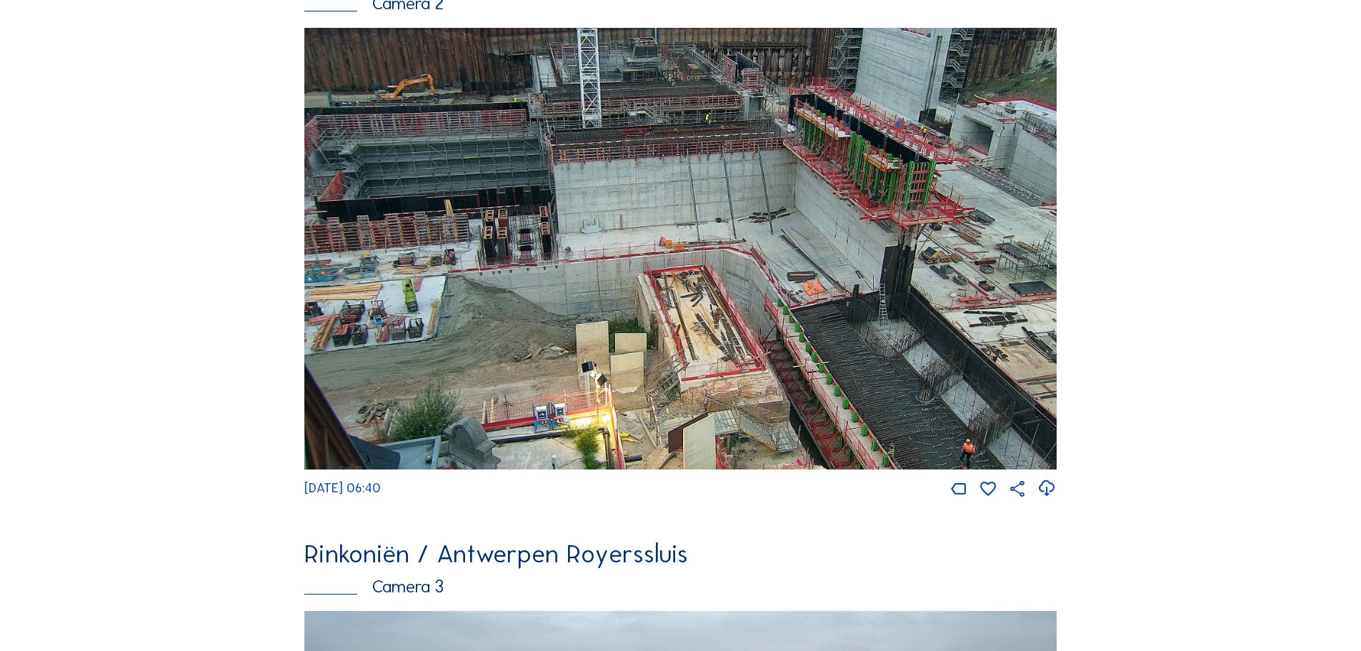
scroll to position [572, 0]
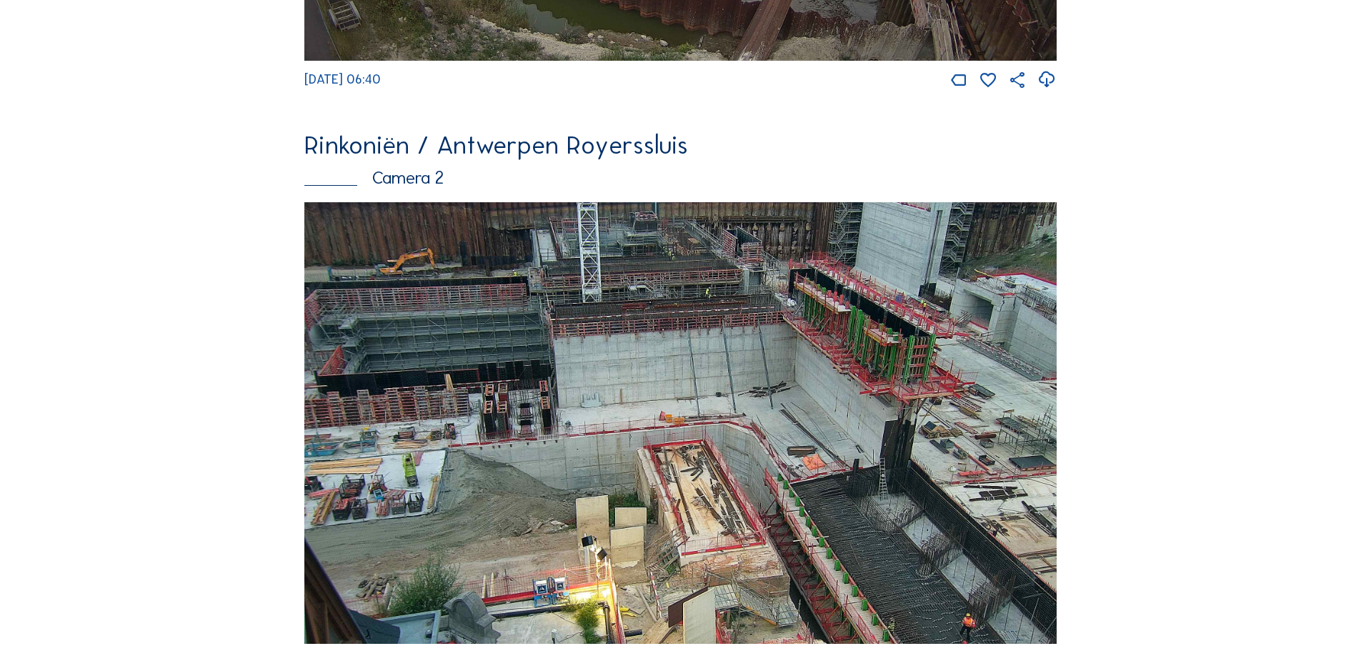
click at [428, 274] on img at bounding box center [680, 423] width 752 height 442
